Goal: Information Seeking & Learning: Learn about a topic

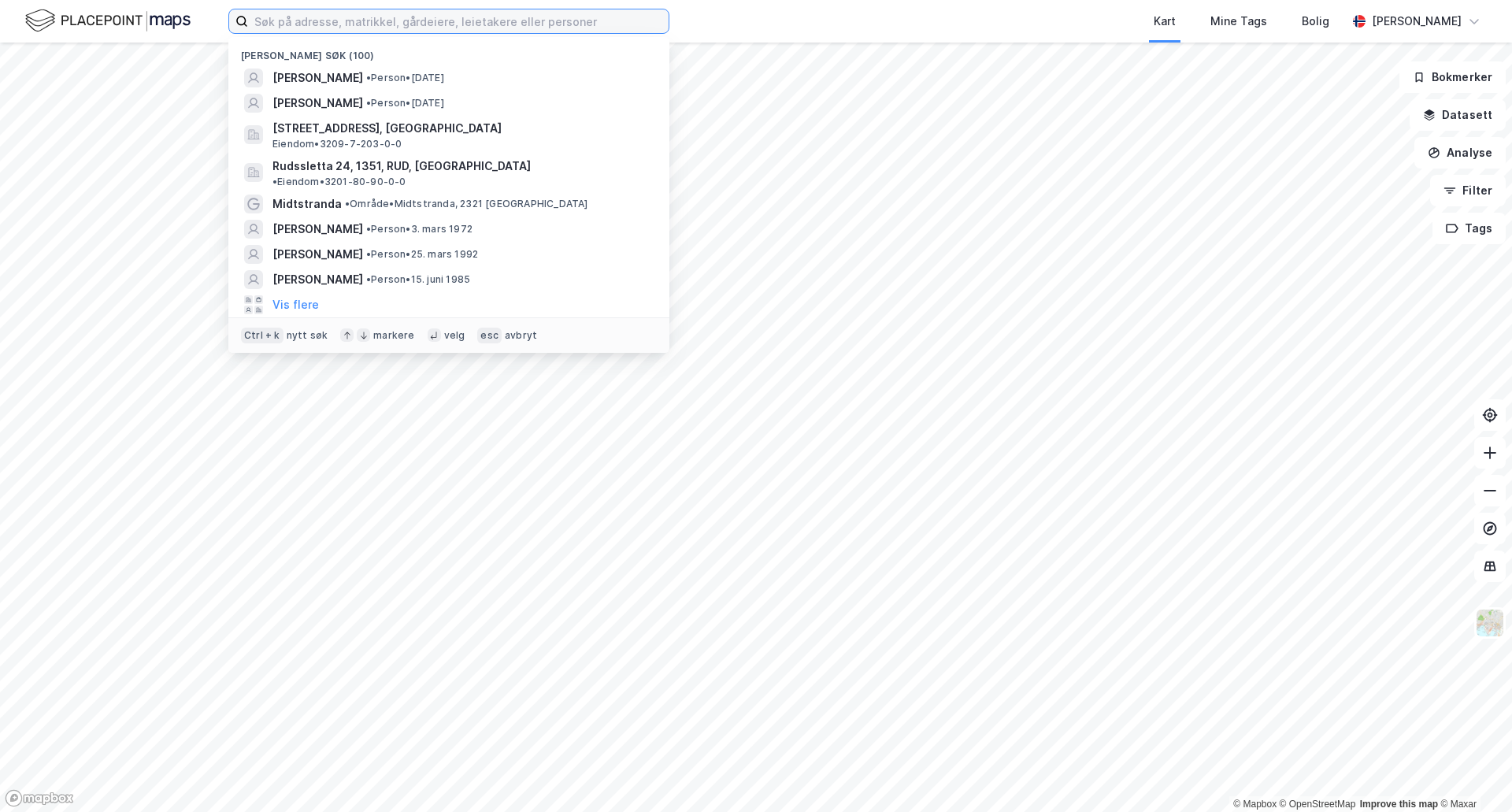
click at [642, 32] on input at bounding box center [458, 21] width 420 height 23
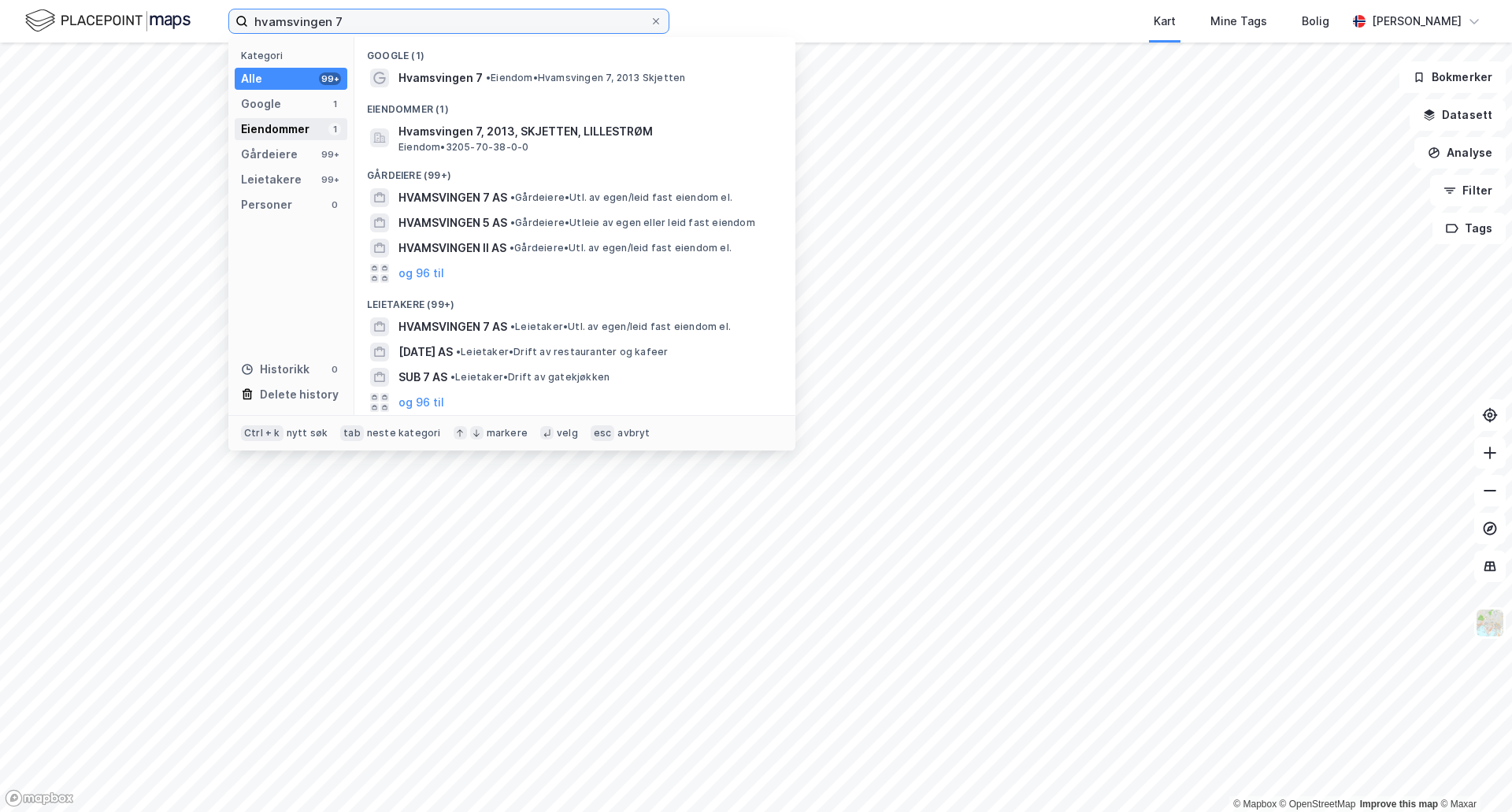
type input "hvamsvingen 7"
click at [304, 135] on div "Eiendommer" at bounding box center [275, 129] width 68 height 19
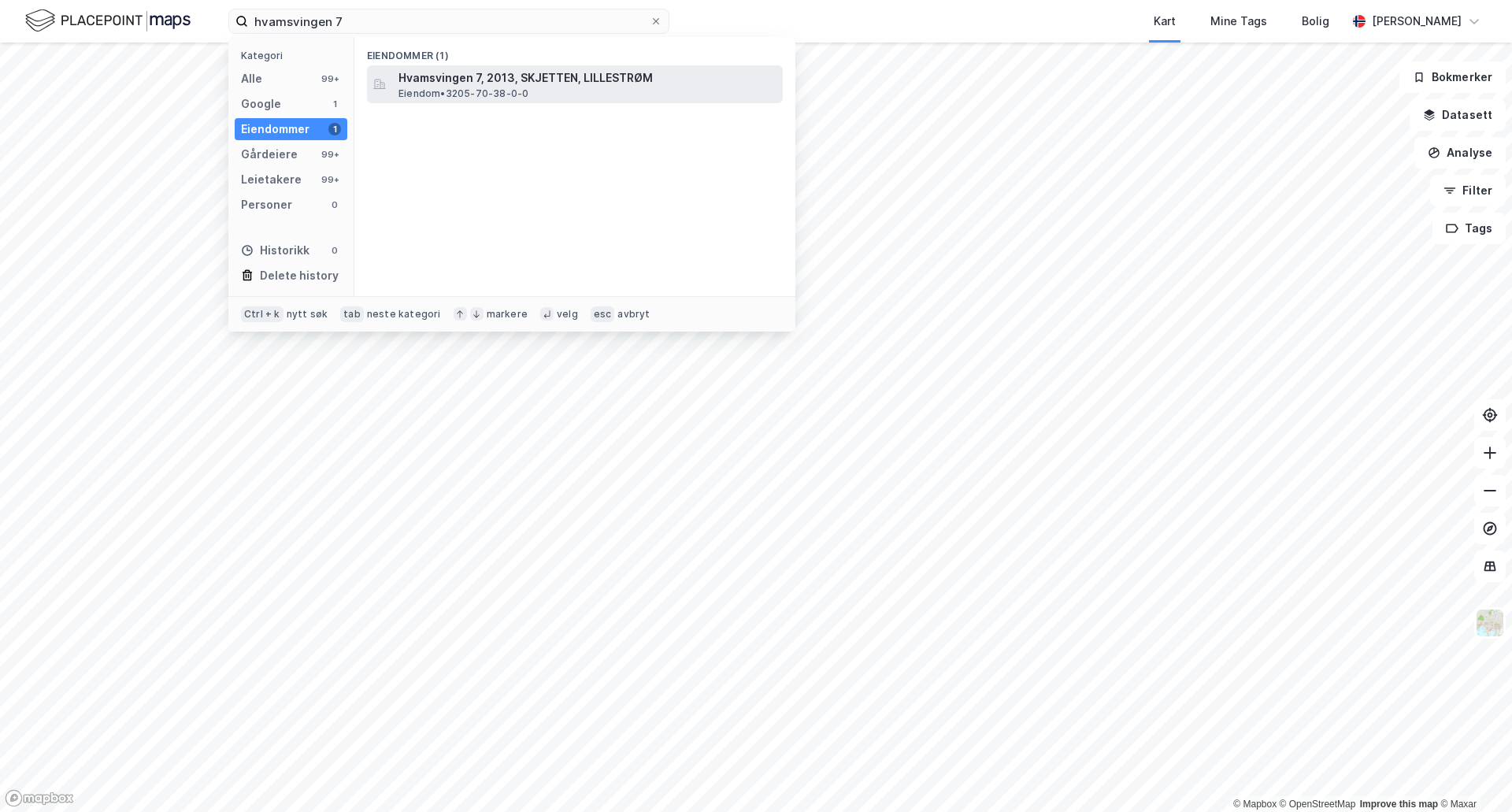
click at [446, 85] on span "Hvamsvingen 7, 2013, SKJETTEN, LILLESTRØM" at bounding box center [587, 77] width 378 height 19
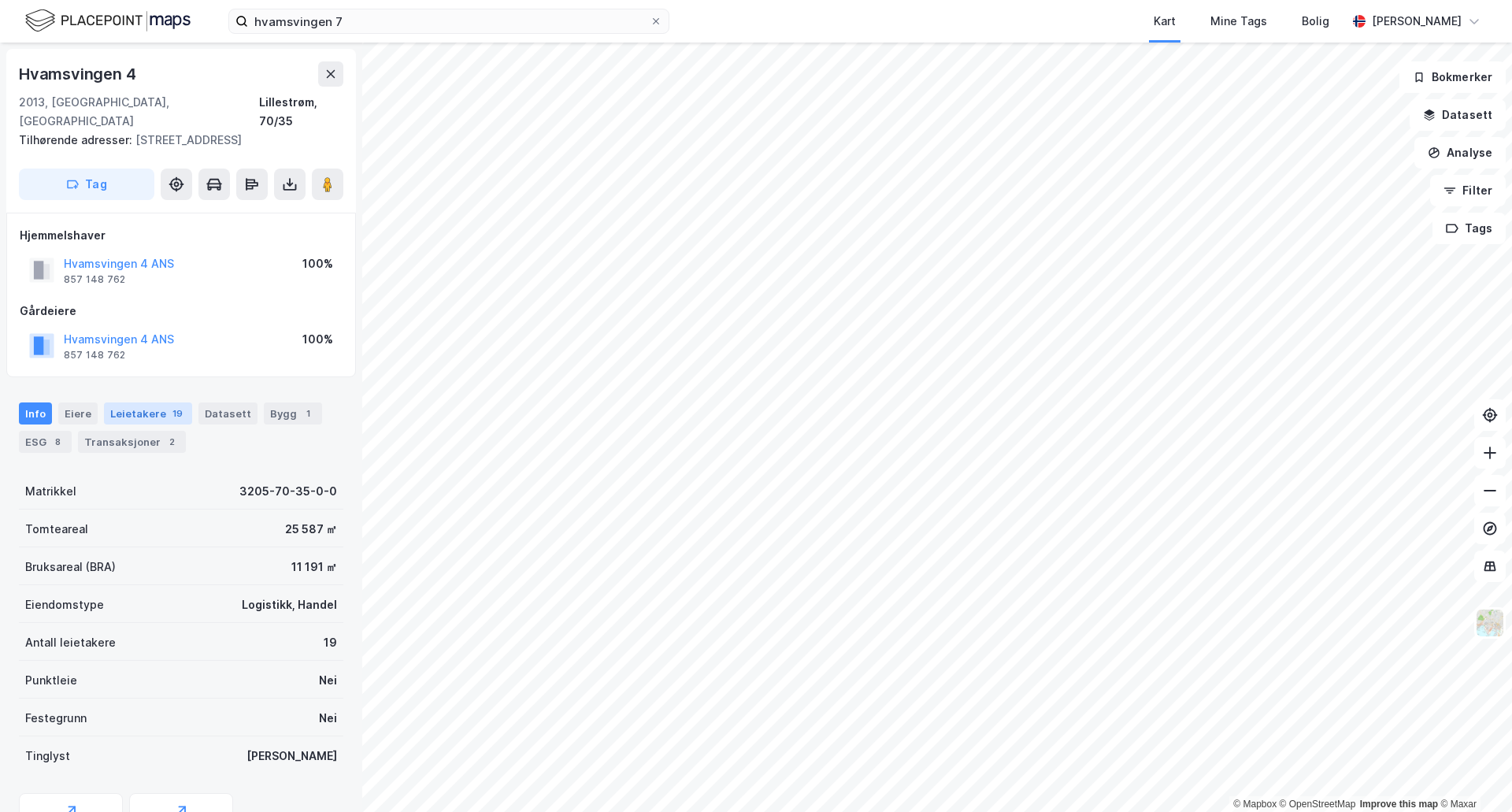
click at [134, 403] on div "Leietakere 19" at bounding box center [148, 413] width 89 height 22
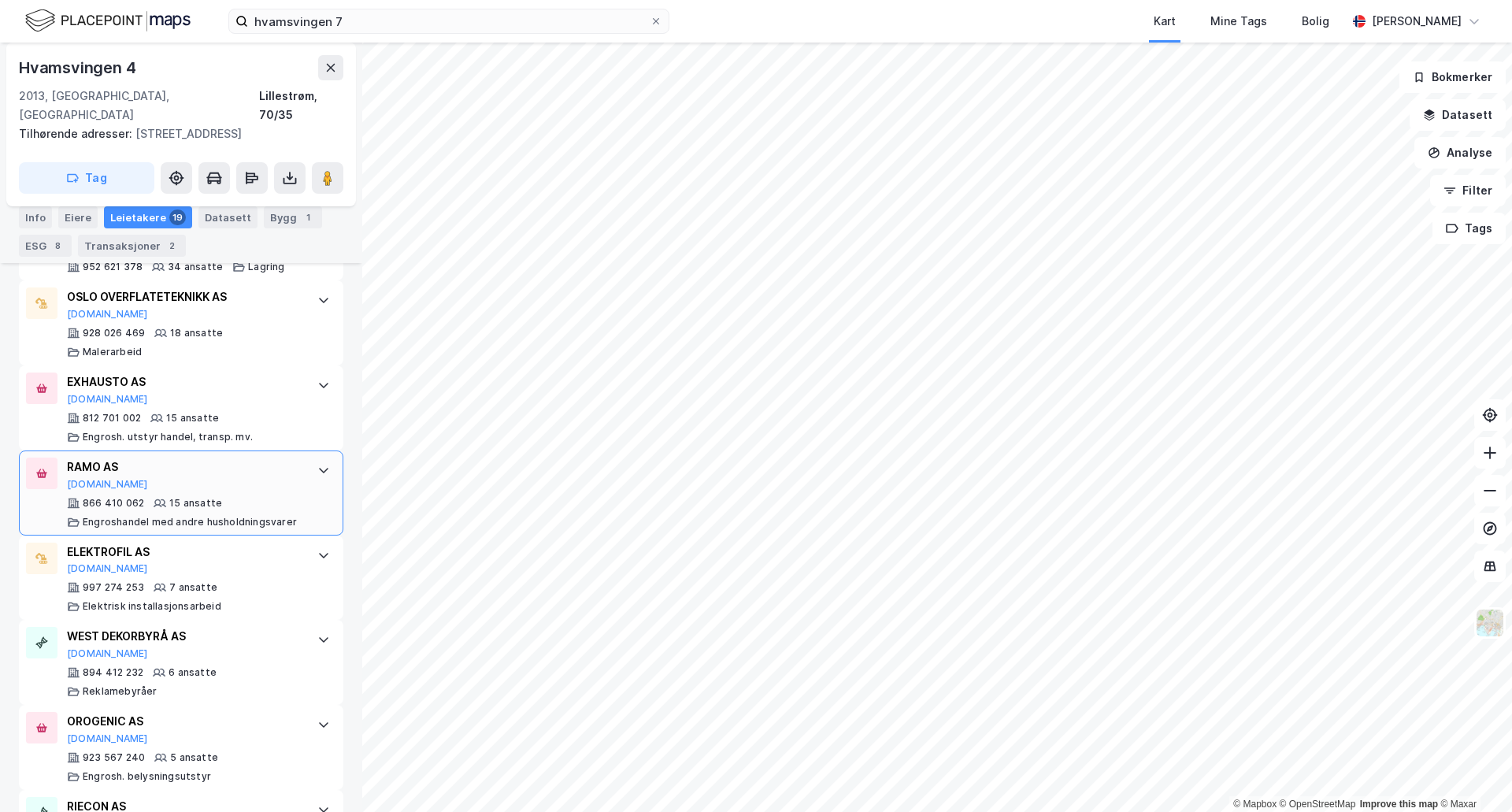
scroll to position [630, 0]
